Goal: Information Seeking & Learning: Compare options

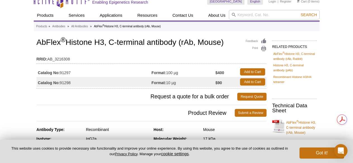
scroll to position [2, 0]
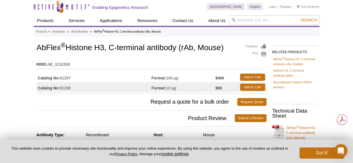
drag, startPoint x: 182, startPoint y: 47, endPoint x: 234, endPoint y: 49, distance: 52.2
click at [234, 49] on h1 "AbFlex ® Histone H3, C-terminal antibody (rAb, Mouse)" at bounding box center [152, 47] width 230 height 9
click at [294, 61] on link "AbFlex ® Histone H3, C-terminal antibody (rAb, Rabbit)" at bounding box center [294, 62] width 42 height 10
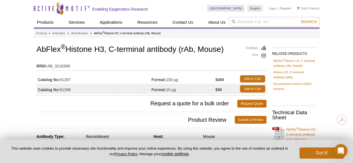
click at [148, 61] on td "RRID: AB_3216308" at bounding box center [152, 64] width 230 height 9
